Goal: Transaction & Acquisition: Purchase product/service

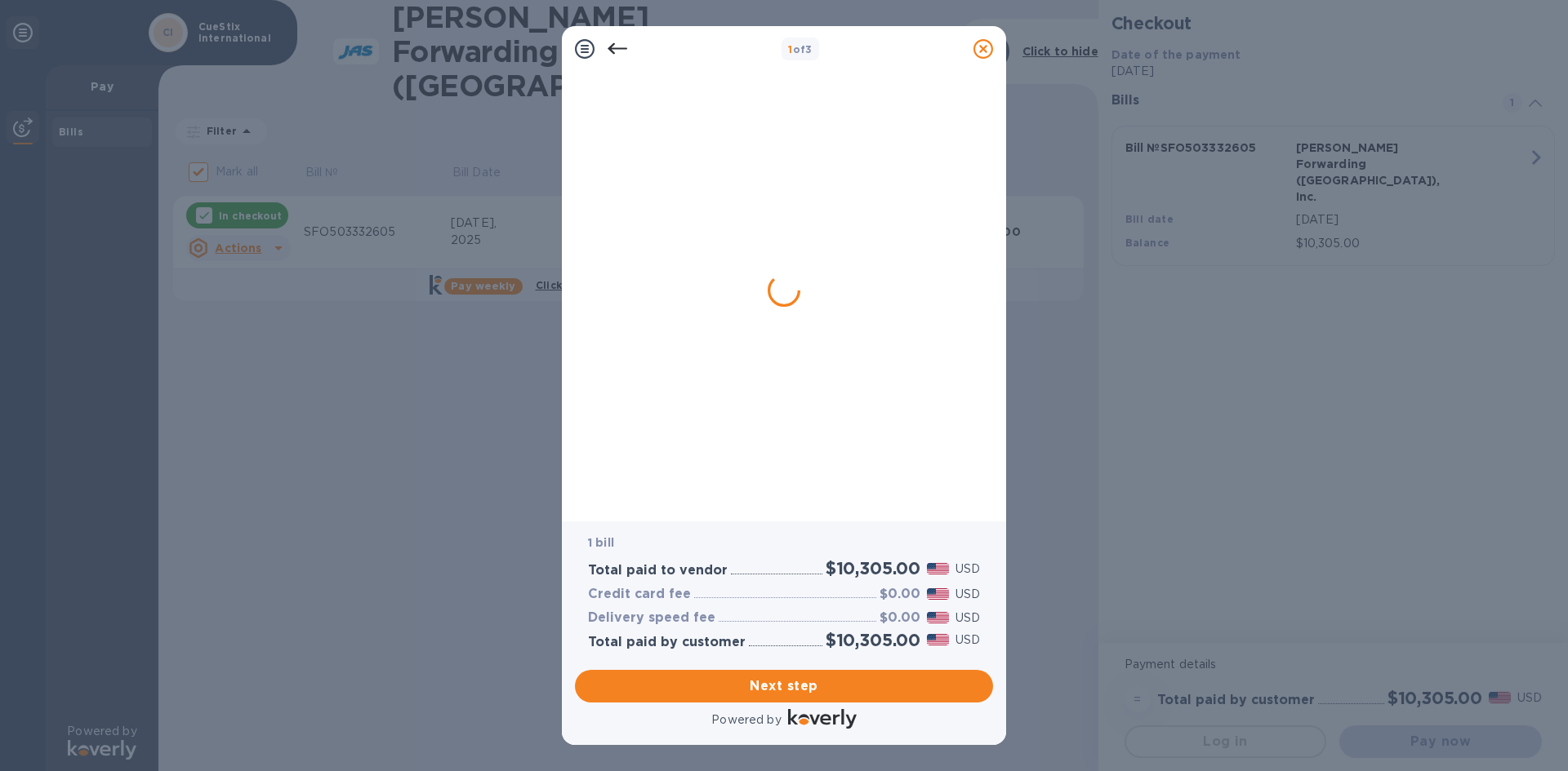
checkbox input "false"
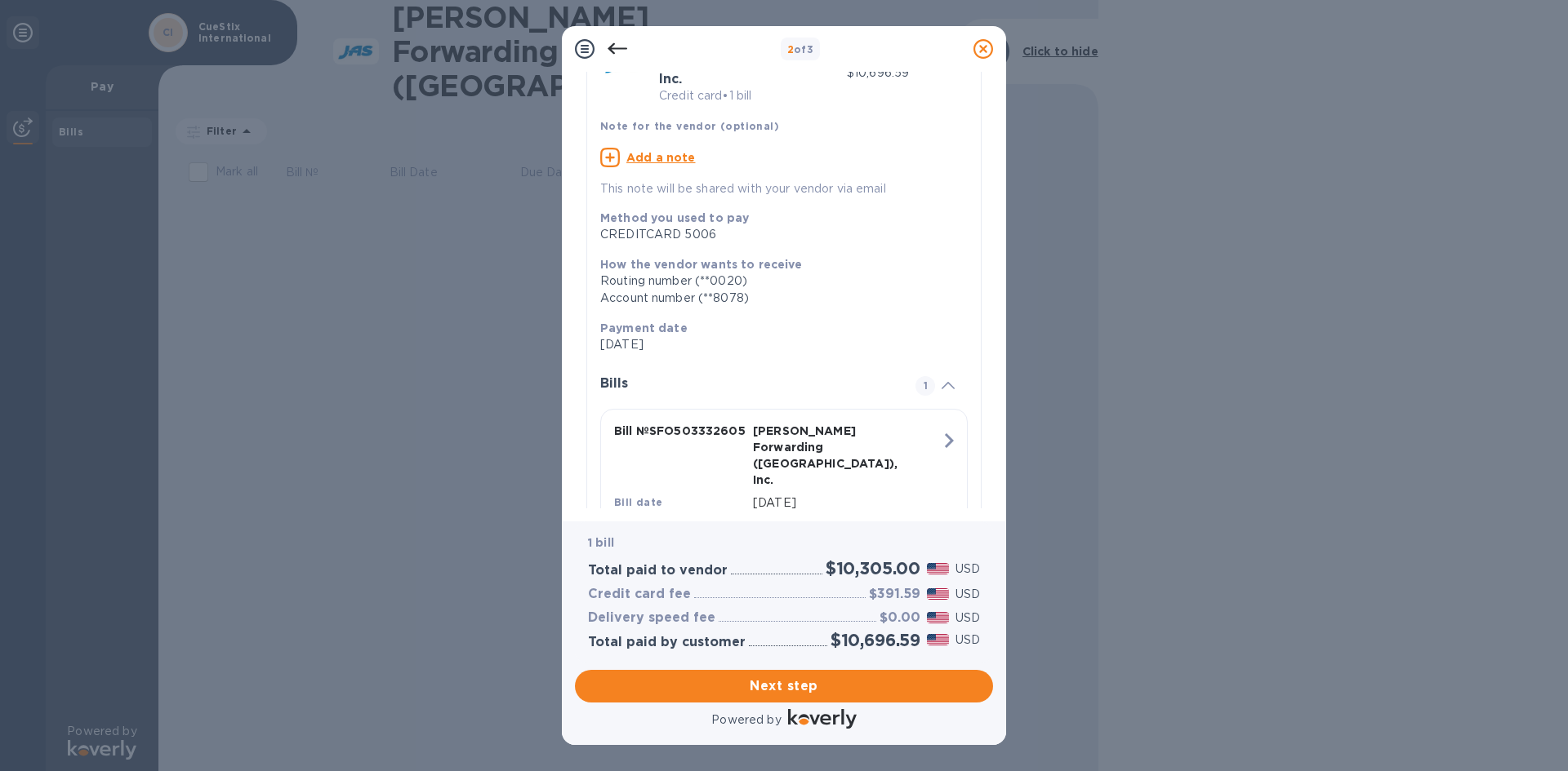
scroll to position [135, 0]
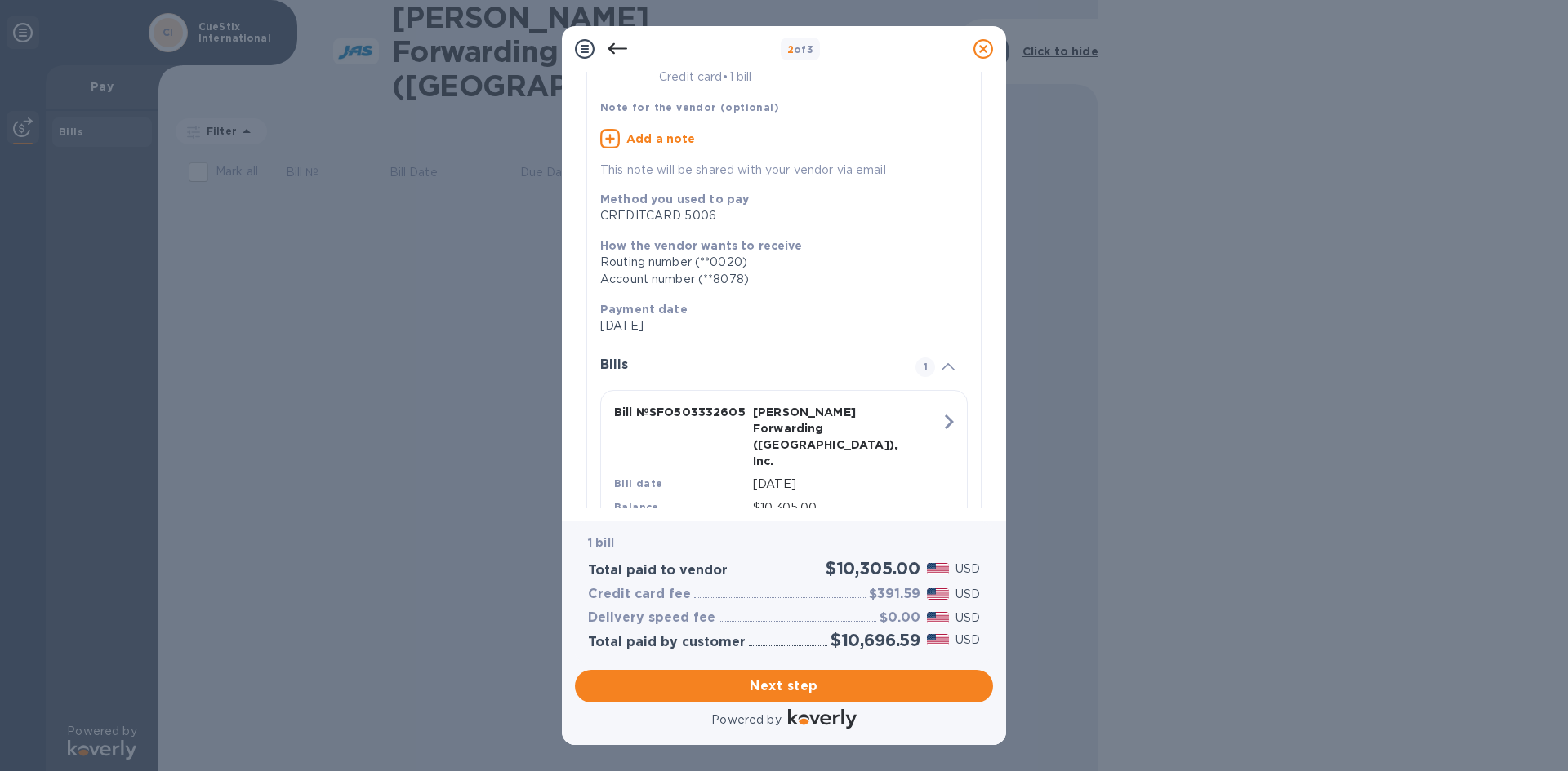
click at [615, 56] on icon at bounding box center [617, 48] width 19 height 19
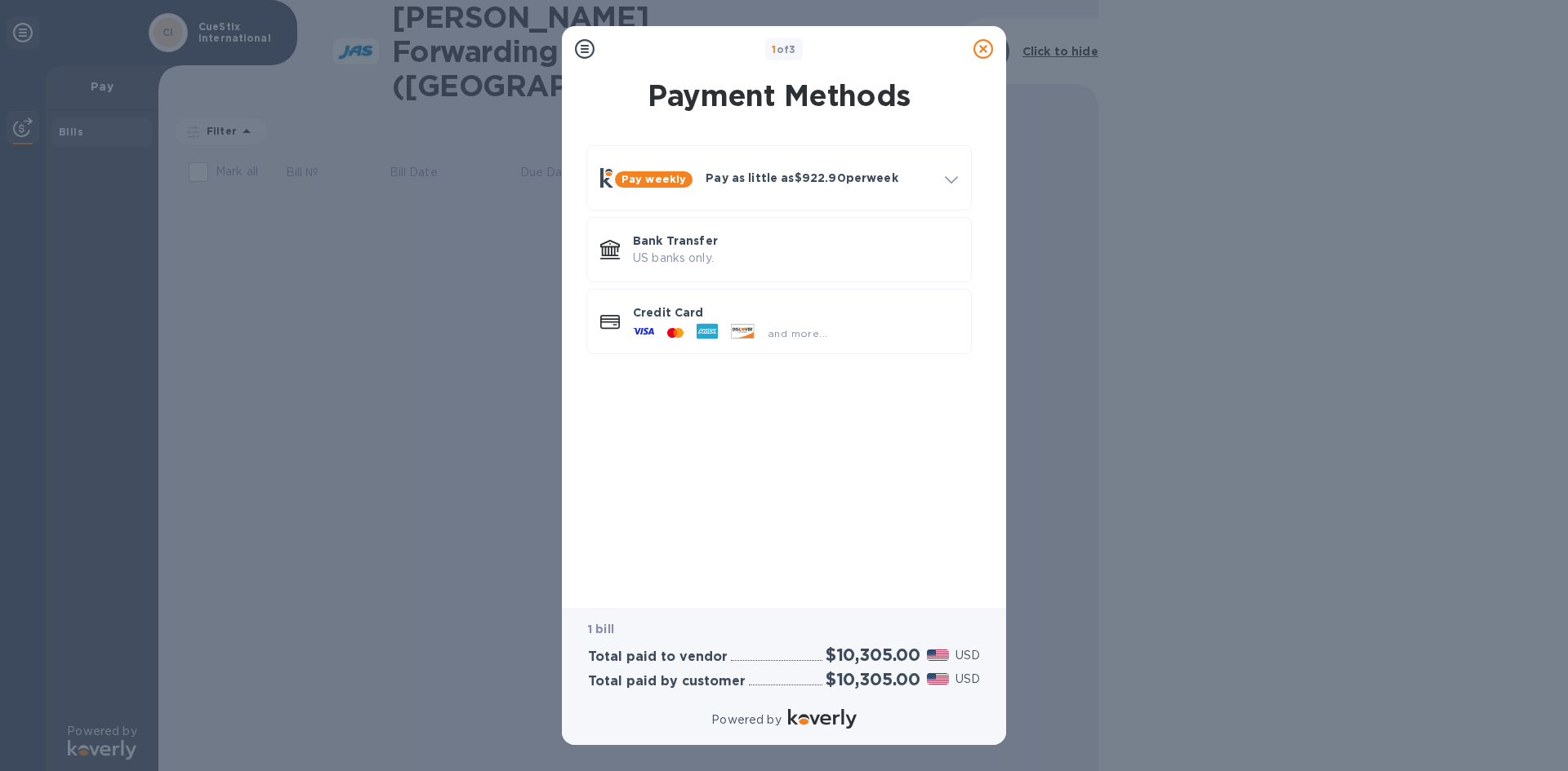
scroll to position [0, 0]
click at [693, 254] on p "US banks only." at bounding box center [795, 258] width 325 height 17
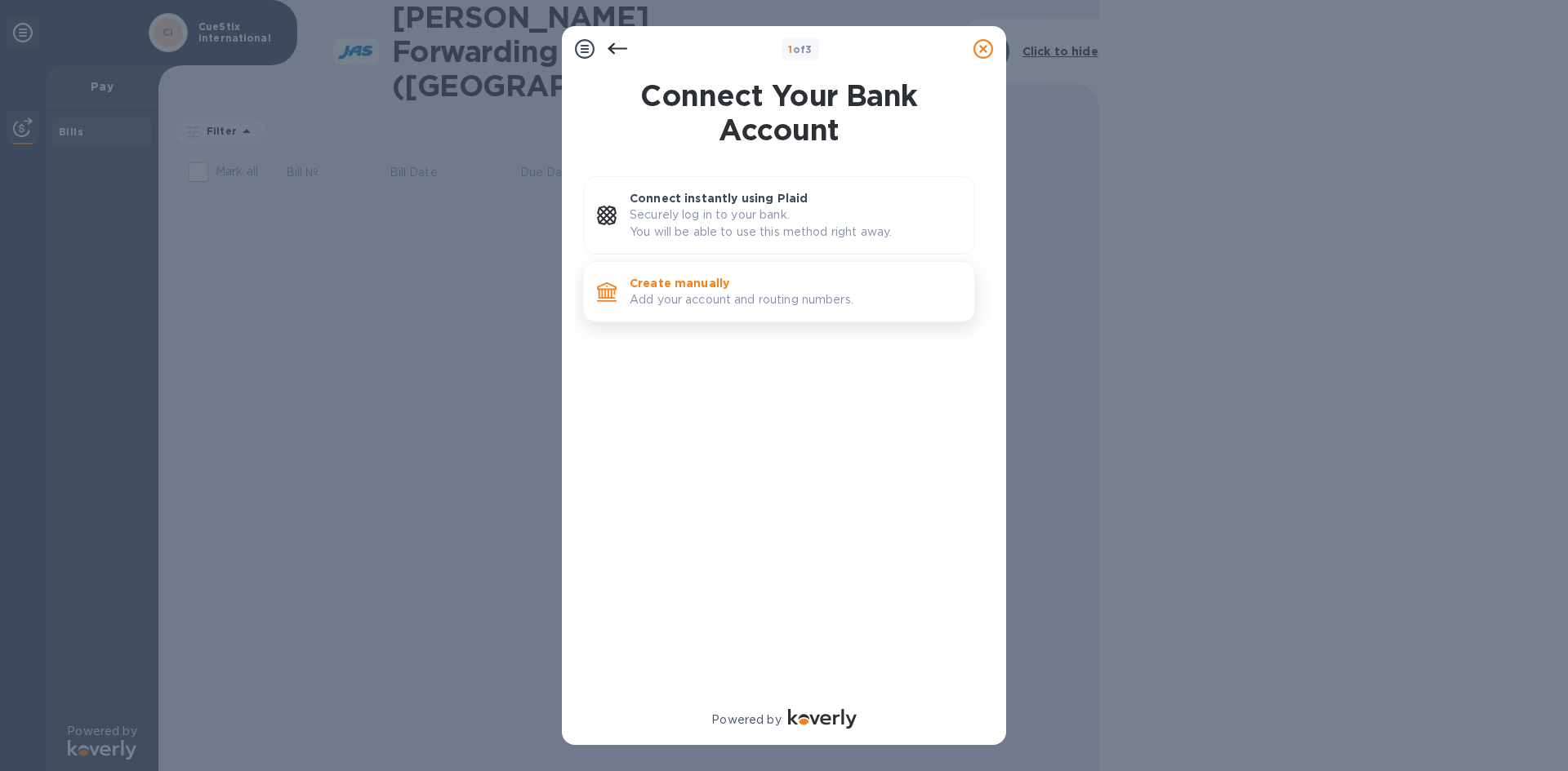
click at [783, 292] on p "Add your account and routing numbers." at bounding box center [795, 300] width 332 height 17
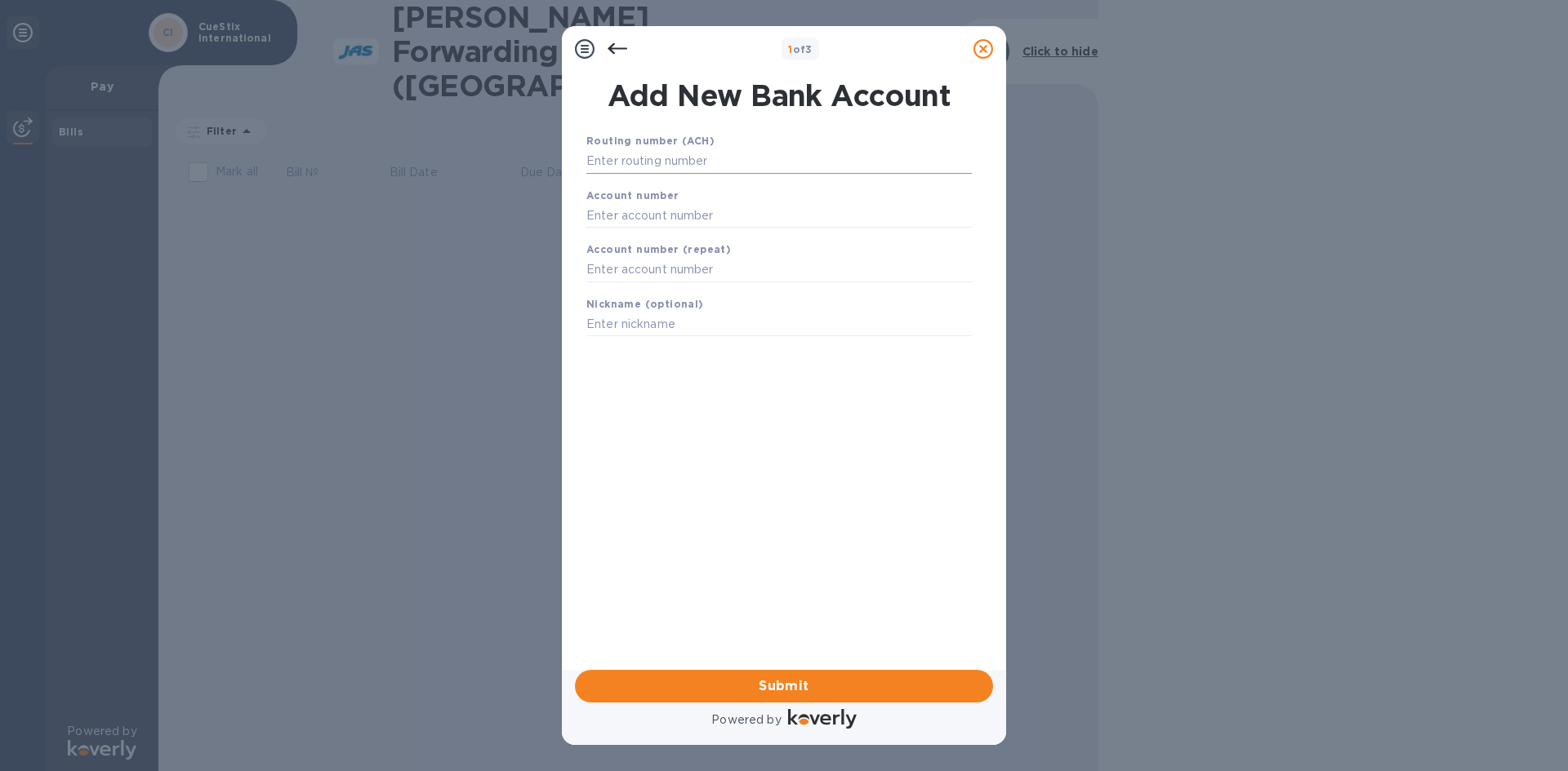
click at [725, 164] on input "text" at bounding box center [779, 161] width 386 height 25
type input "102000607"
type input "8097050285"
click at [845, 681] on span "Submit" at bounding box center [783, 686] width 392 height 19
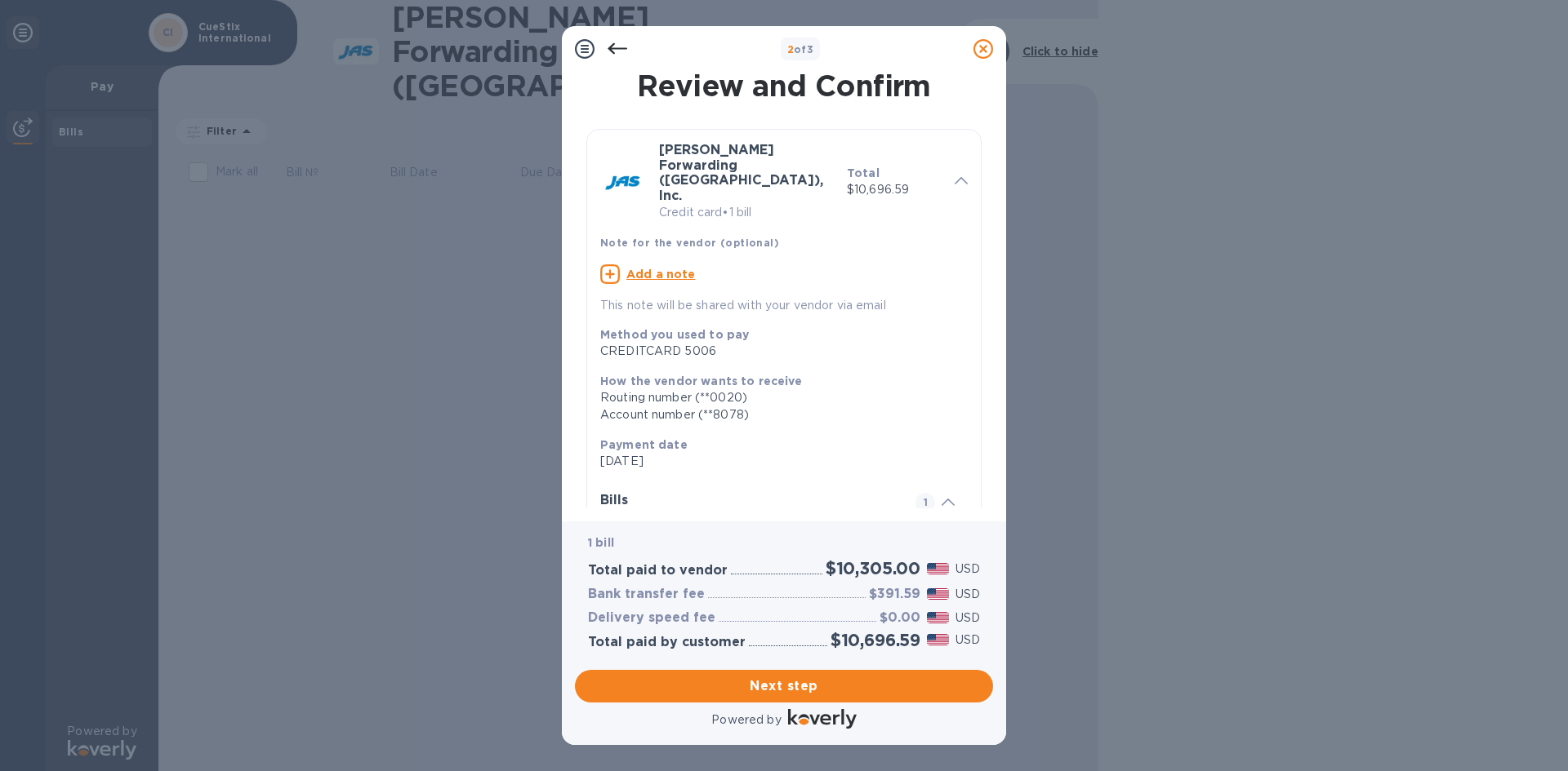
click at [619, 50] on icon at bounding box center [617, 48] width 19 height 19
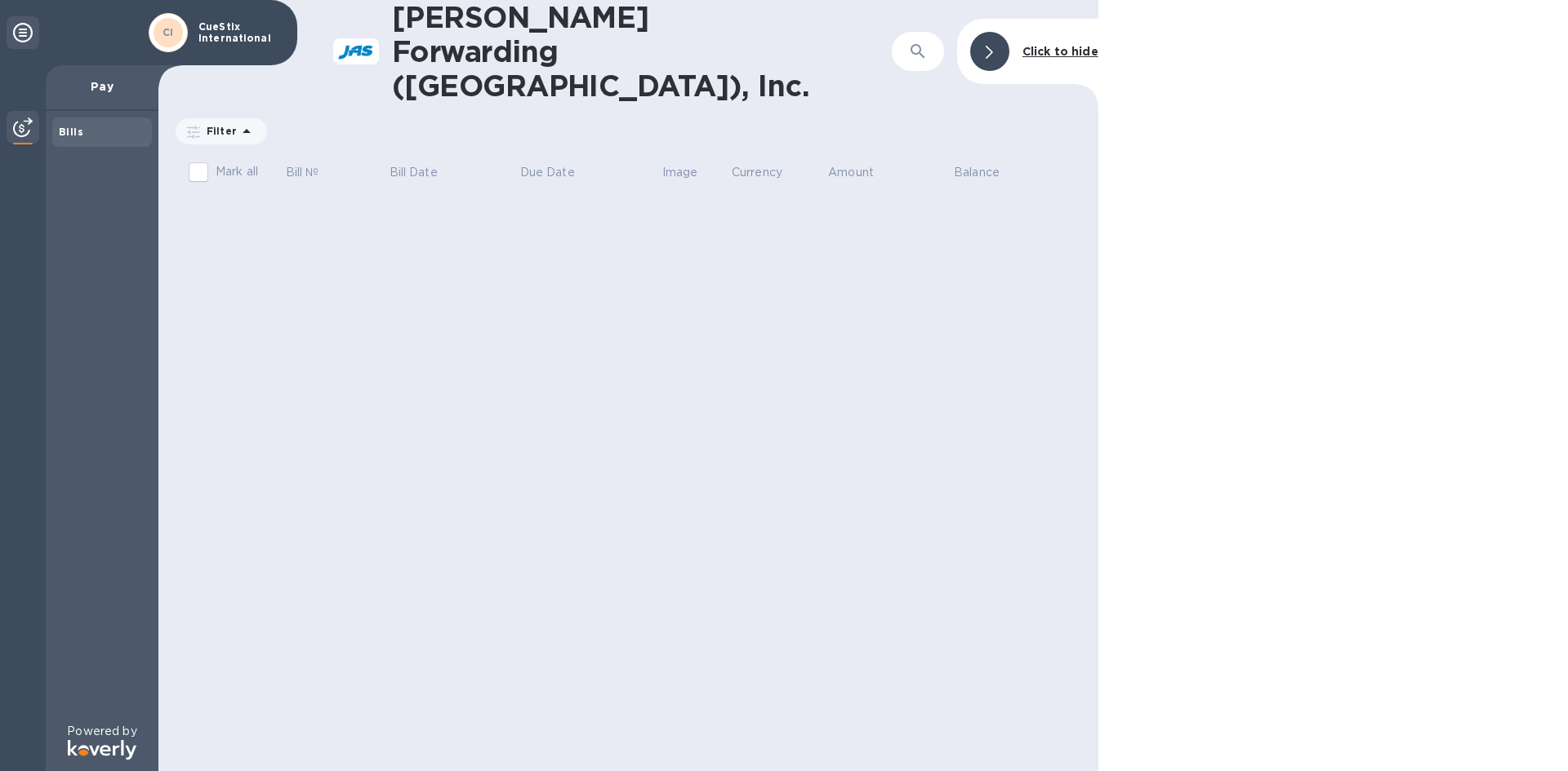
click at [103, 135] on div "Bills" at bounding box center [102, 132] width 86 height 16
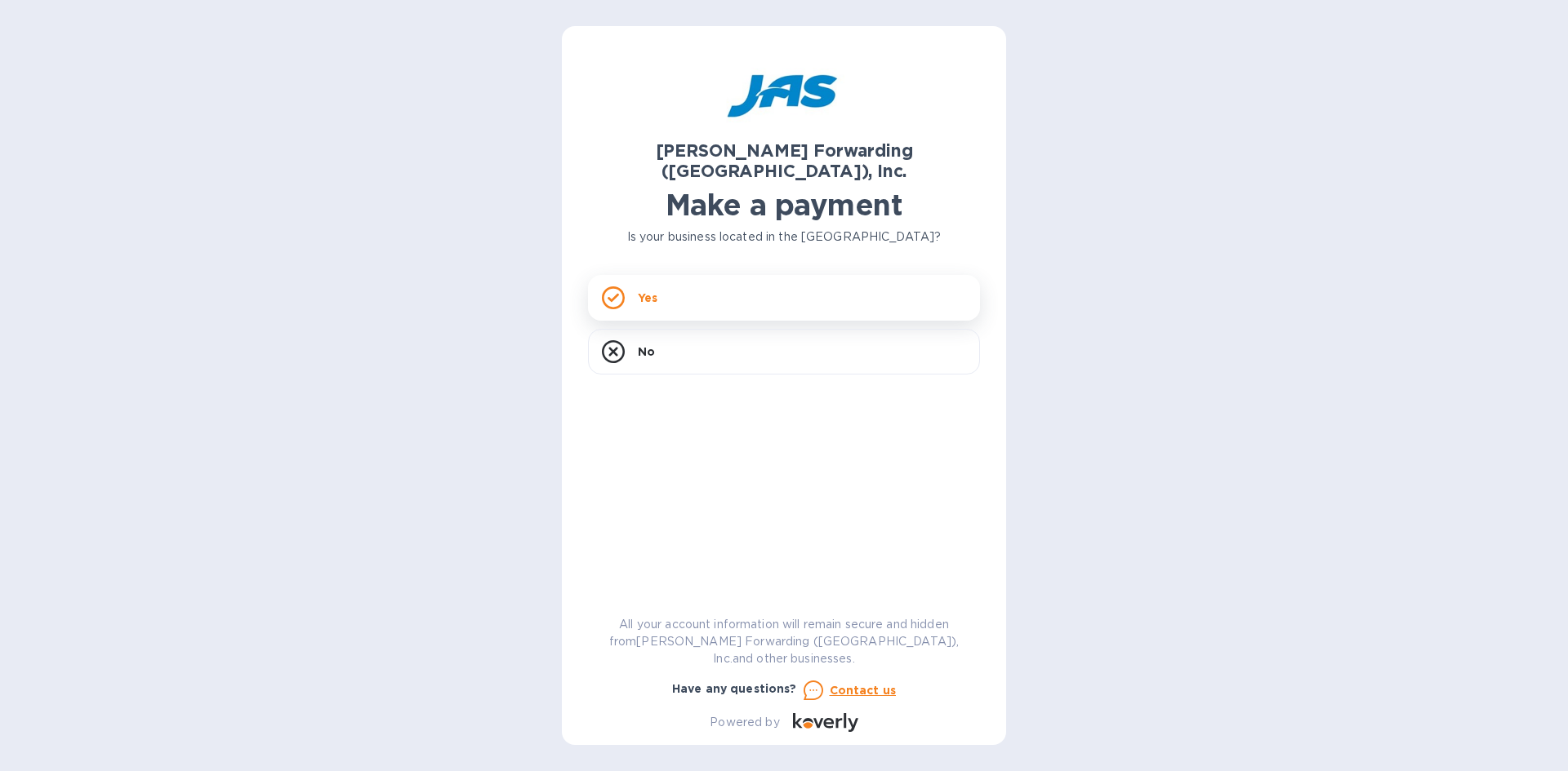
click at [724, 277] on div "Yes" at bounding box center [783, 298] width 392 height 46
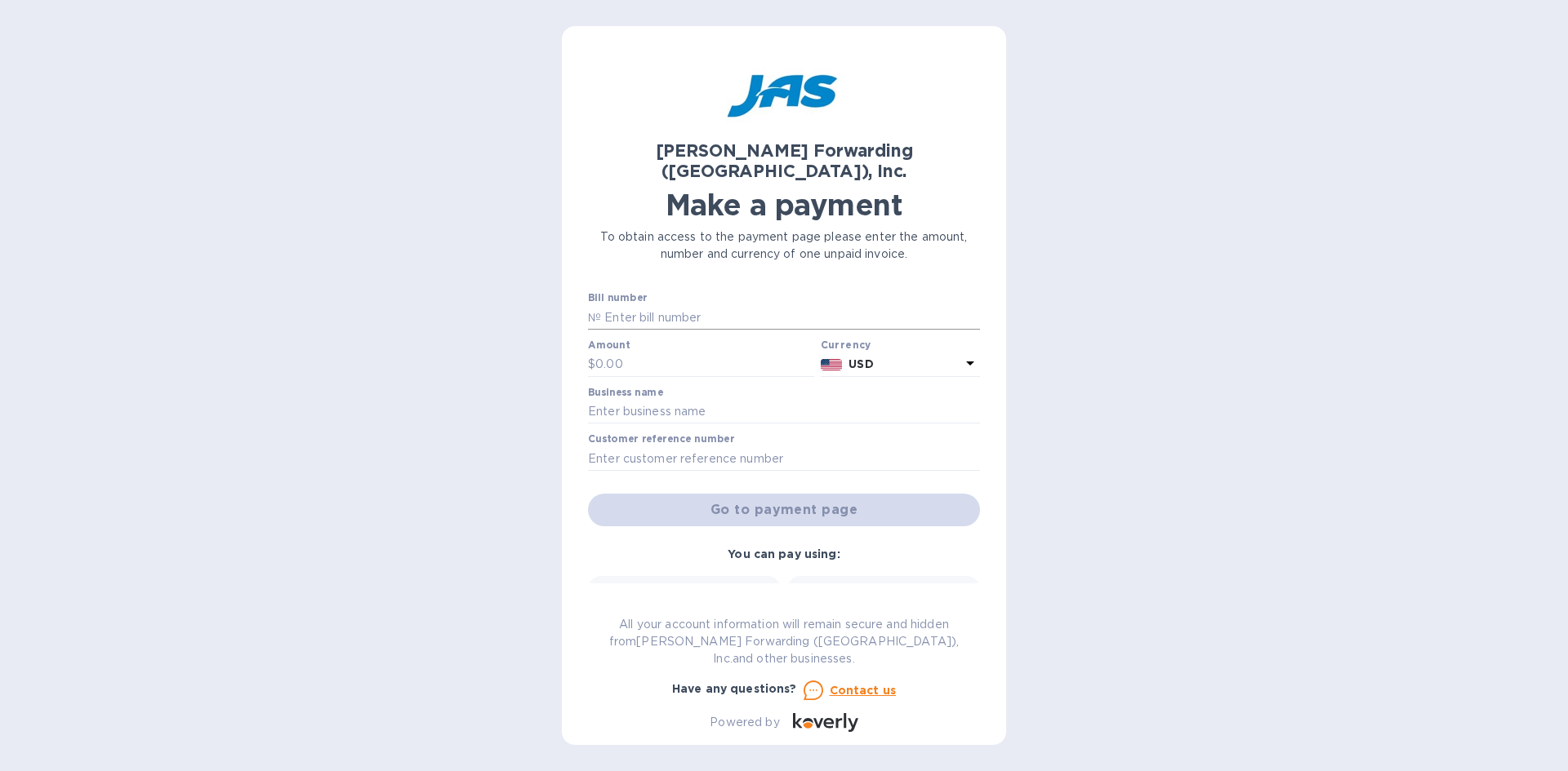
click at [650, 305] on input "text" at bounding box center [791, 317] width 379 height 25
type input "SFO503335369"
click at [679, 353] on input "text" at bounding box center [705, 364] width 219 height 25
type input "10,305"
click at [667, 400] on input "text" at bounding box center [783, 412] width 392 height 25
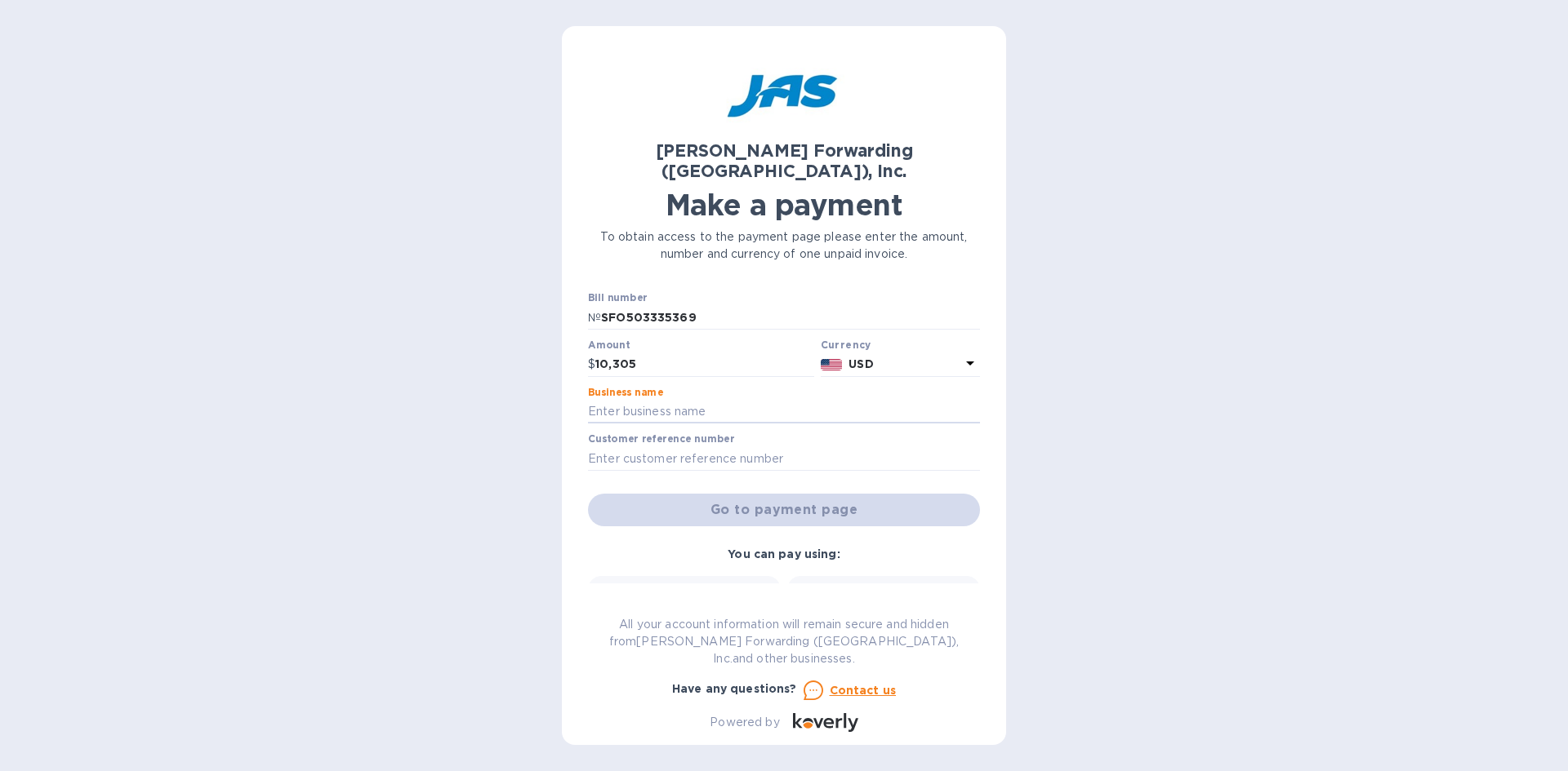
type input "CueStix International"
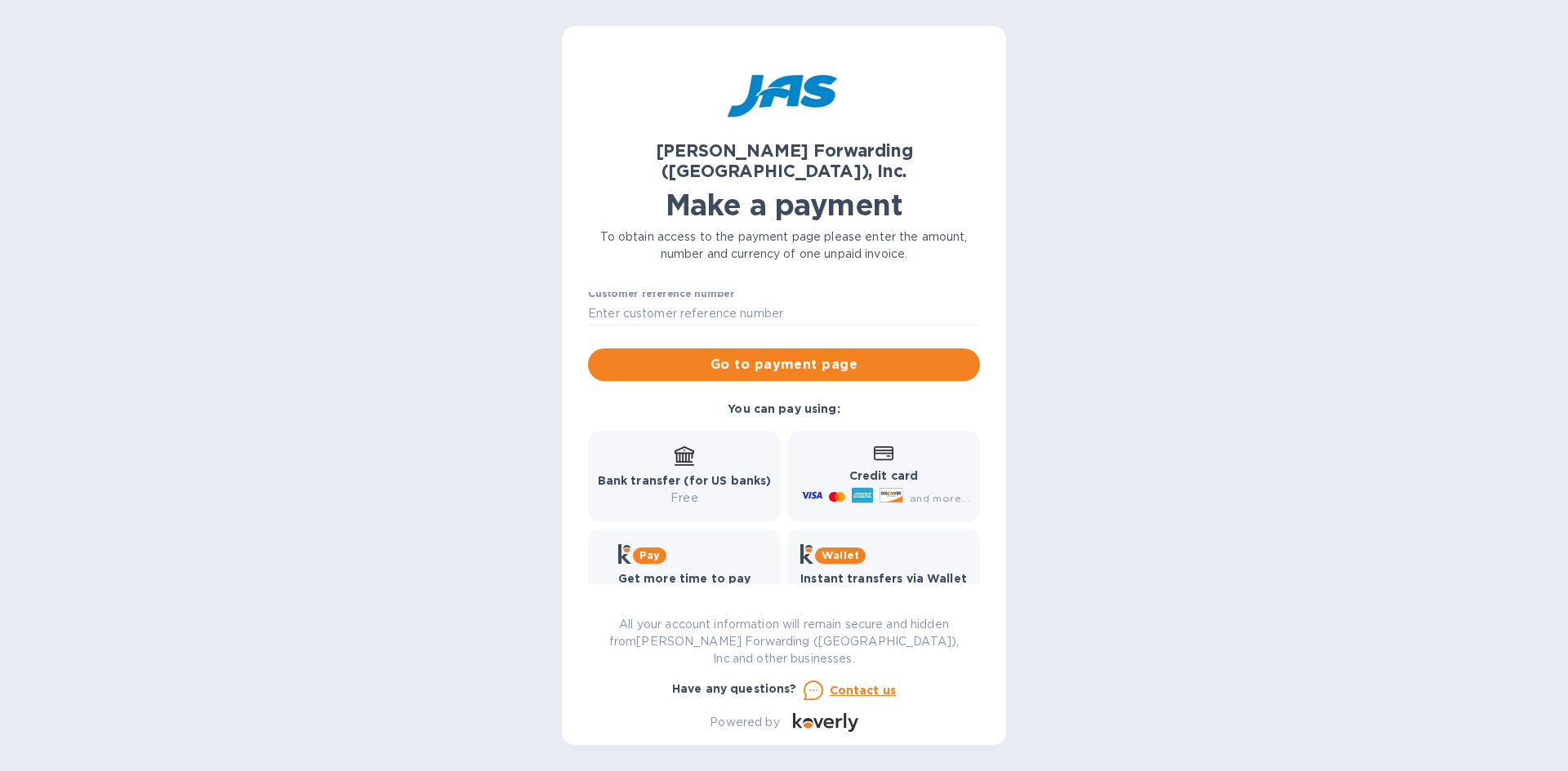
scroll to position [154, 0]
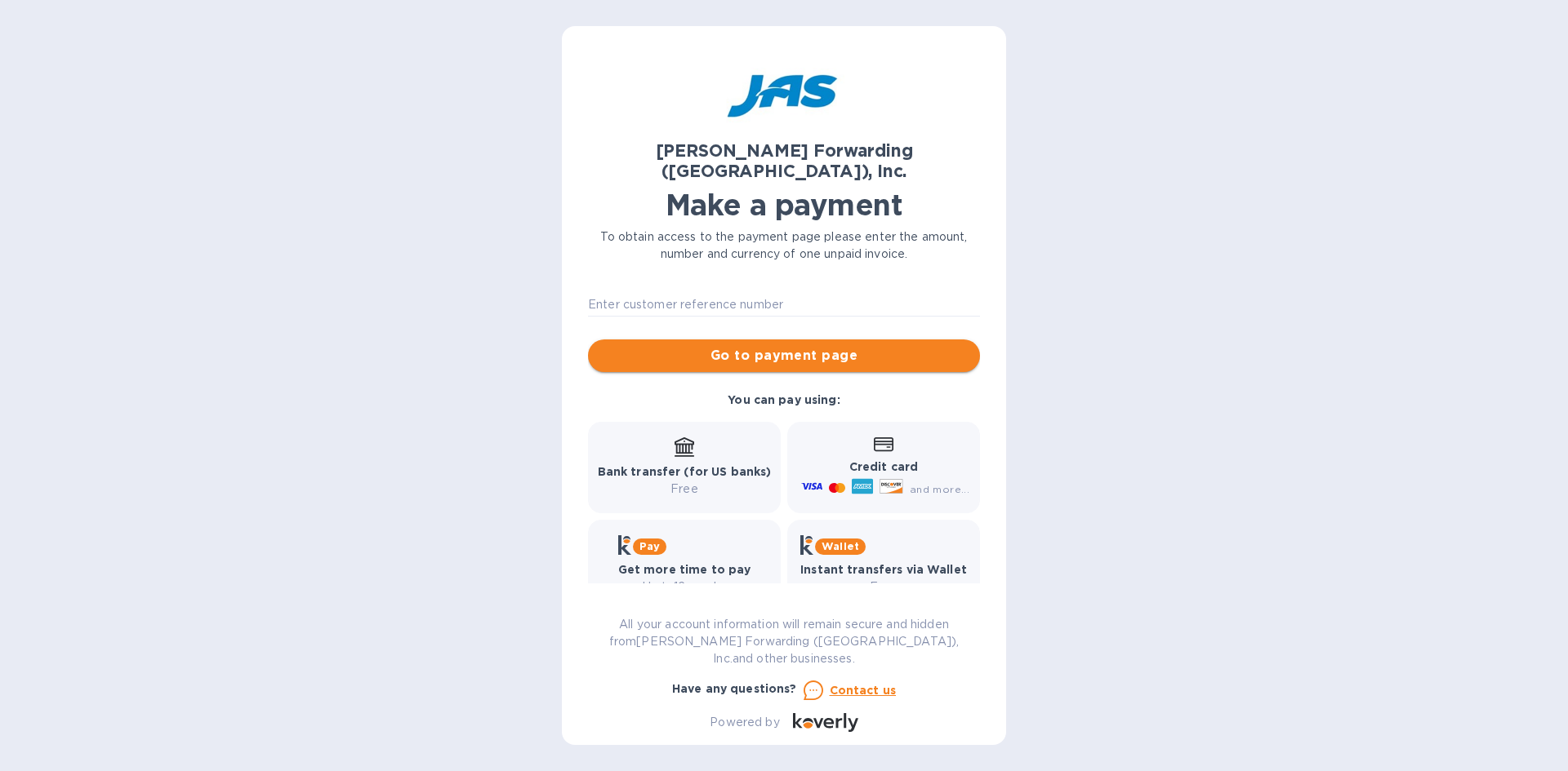
click at [763, 346] on span "Go to payment page" at bounding box center [784, 355] width 365 height 19
